Goal: Transaction & Acquisition: Purchase product/service

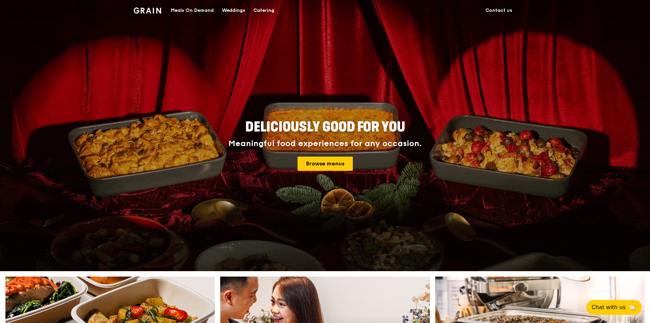
click at [195, 10] on div "Meals On Demand" at bounding box center [192, 10] width 43 height 20
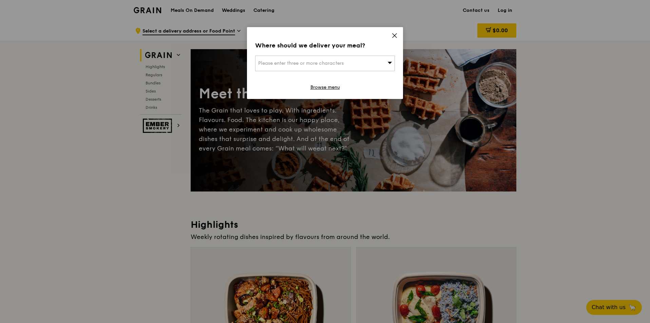
click at [359, 63] on div "Please enter three or more characters" at bounding box center [325, 64] width 140 height 16
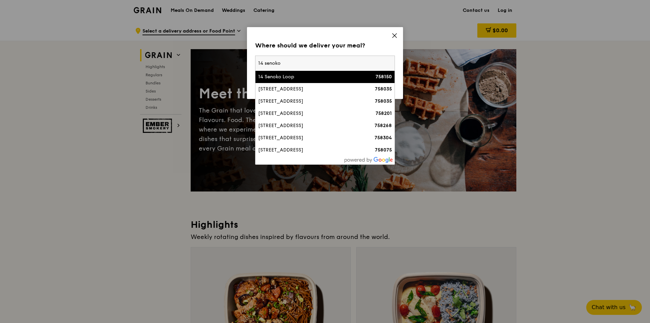
type input "14 senoko"
click at [288, 80] on div "14 Senoko Loop" at bounding box center [308, 77] width 100 height 7
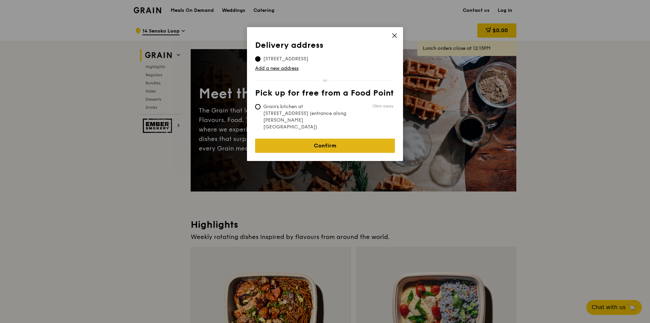
click at [292, 139] on link "Confirm" at bounding box center [325, 146] width 140 height 14
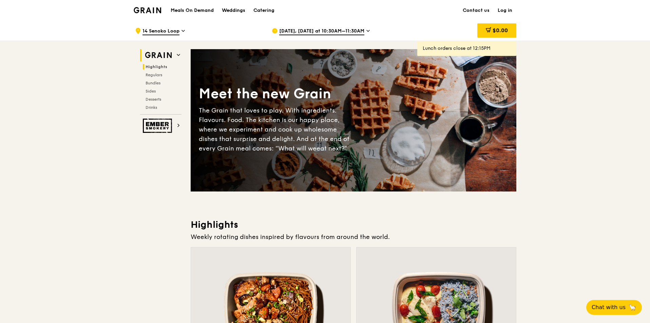
click at [155, 67] on span "Highlights" at bounding box center [156, 66] width 22 height 5
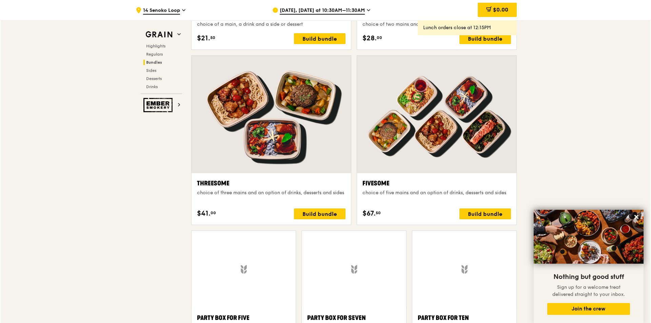
scroll to position [1209, 0]
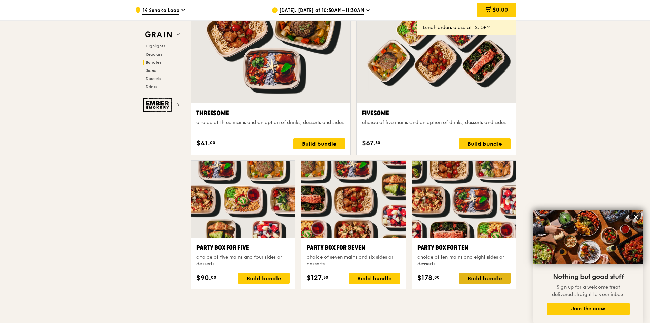
click at [488, 276] on div "Build bundle" at bounding box center [485, 278] width 52 height 11
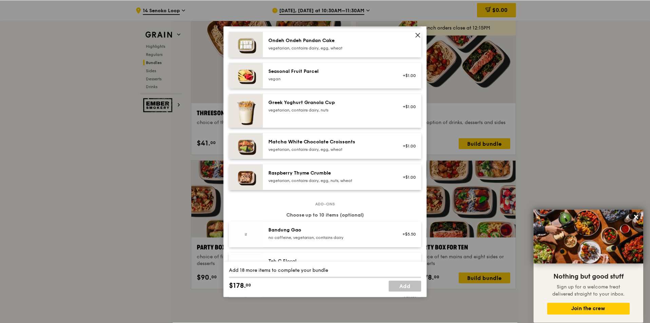
scroll to position [576, 0]
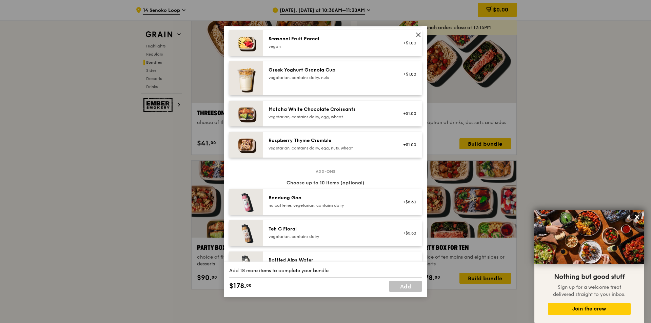
click at [418, 37] on icon at bounding box center [418, 35] width 6 height 6
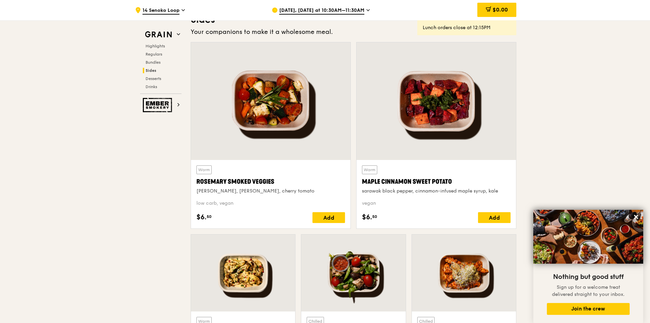
scroll to position [1616, 0]
